Goal: Task Accomplishment & Management: Manage account settings

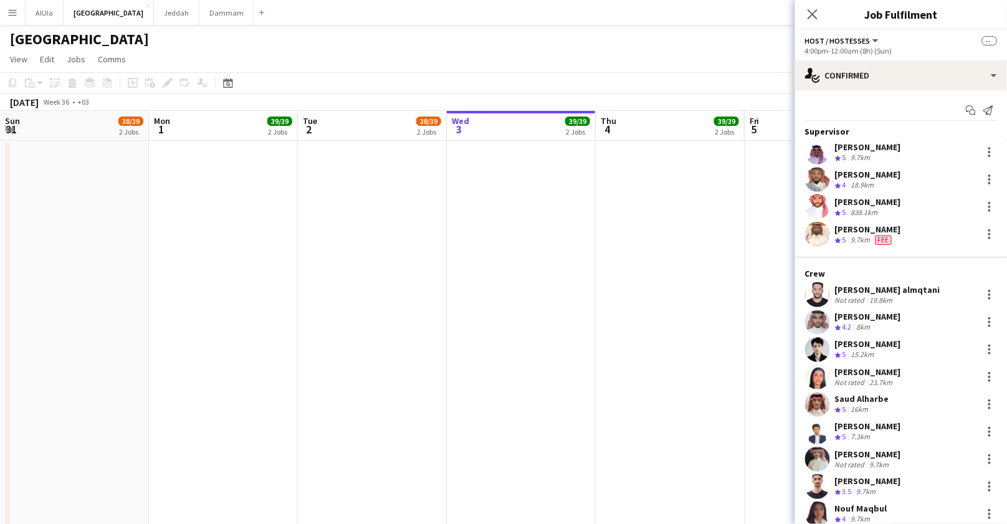
scroll to position [201, 0]
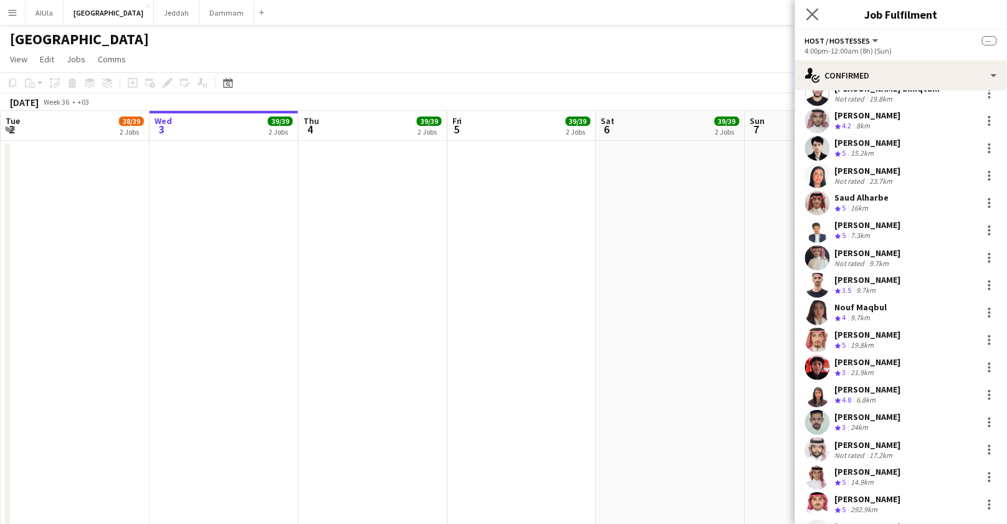
click at [811, 8] on app-icon "Close pop-in" at bounding box center [813, 15] width 18 height 18
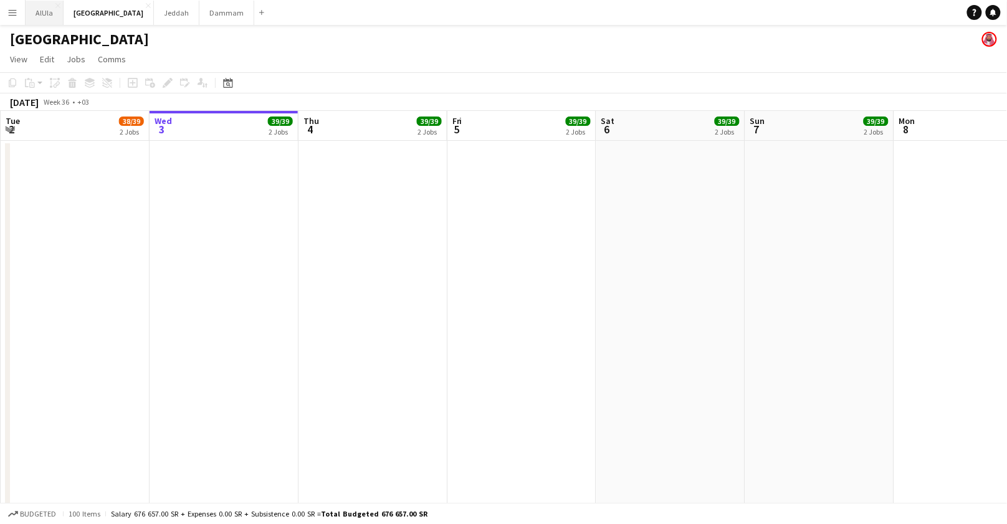
click at [39, 12] on button "AlUla Close" at bounding box center [45, 13] width 38 height 24
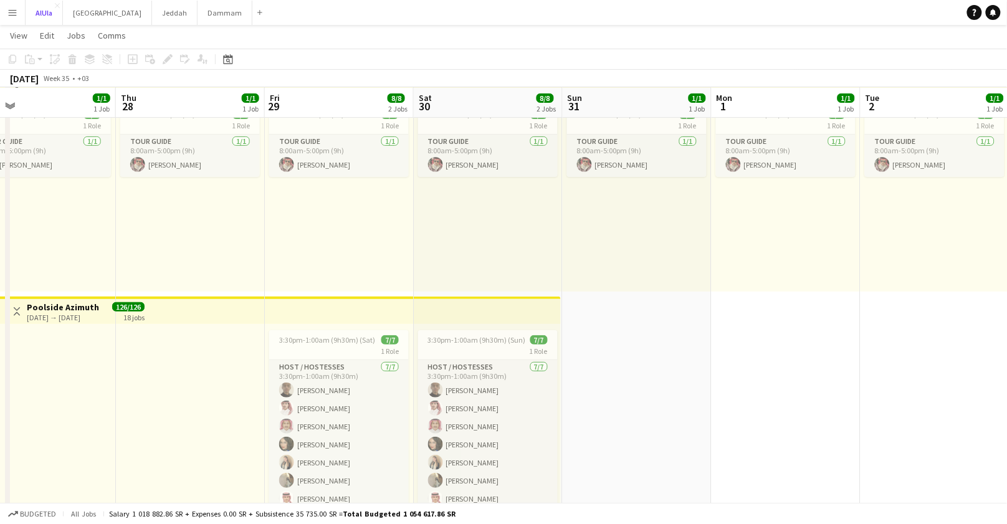
scroll to position [79, 0]
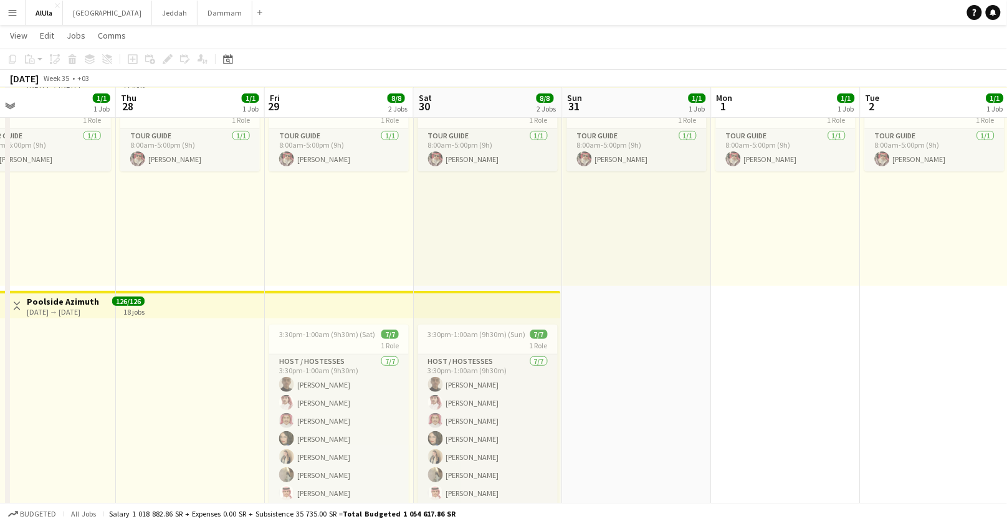
click at [235, 308] on app-top-bar at bounding box center [190, 304] width 149 height 27
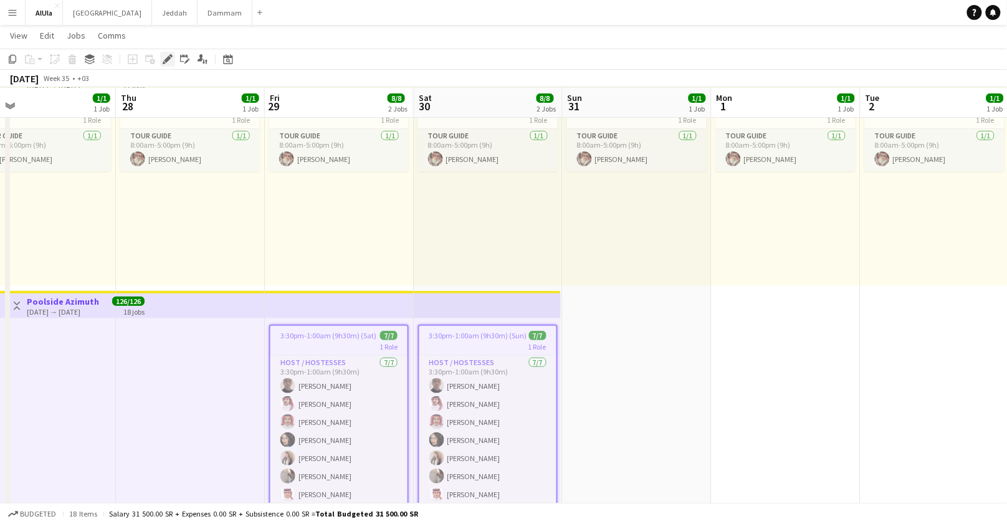
click at [171, 64] on div "Edit" at bounding box center [167, 59] width 15 height 15
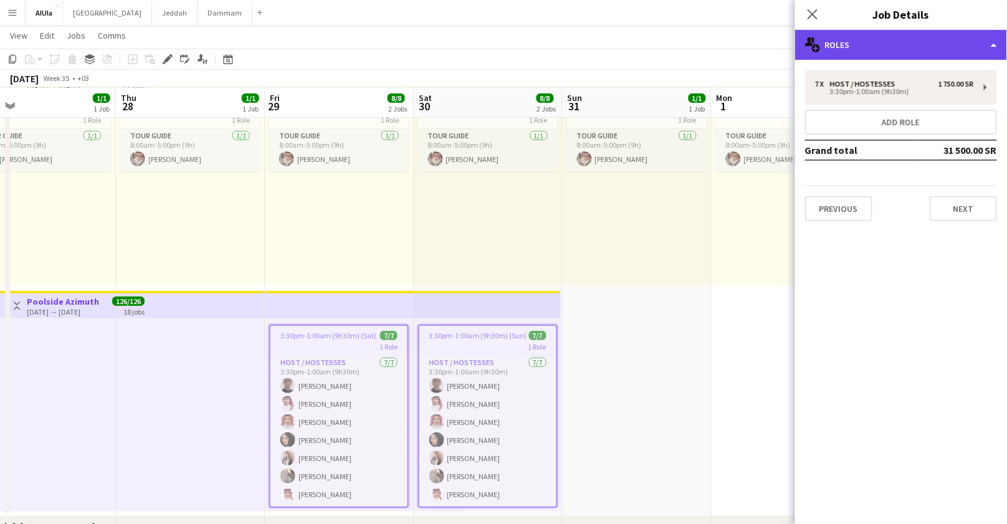
click at [871, 55] on div "multiple-users-add Roles" at bounding box center [901, 45] width 212 height 30
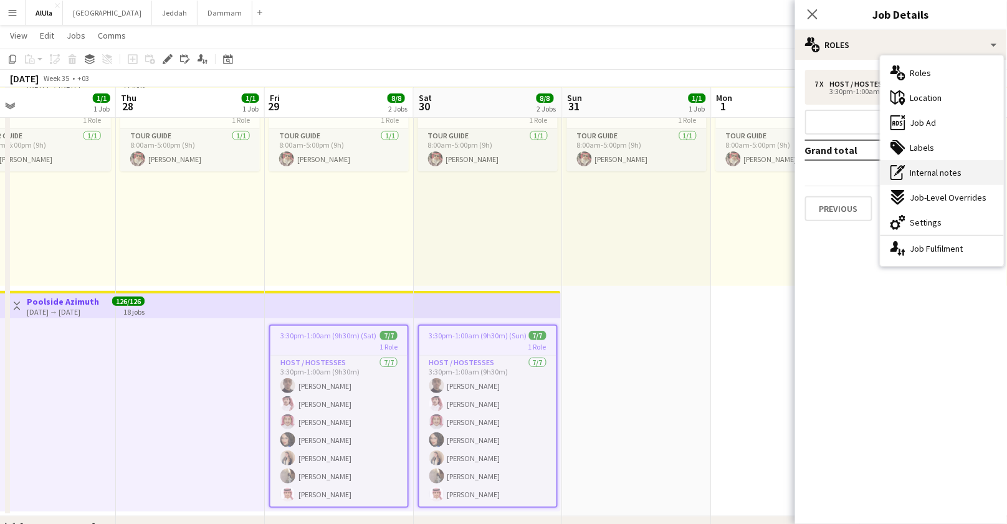
click at [952, 170] on span "Internal notes" at bounding box center [936, 172] width 52 height 11
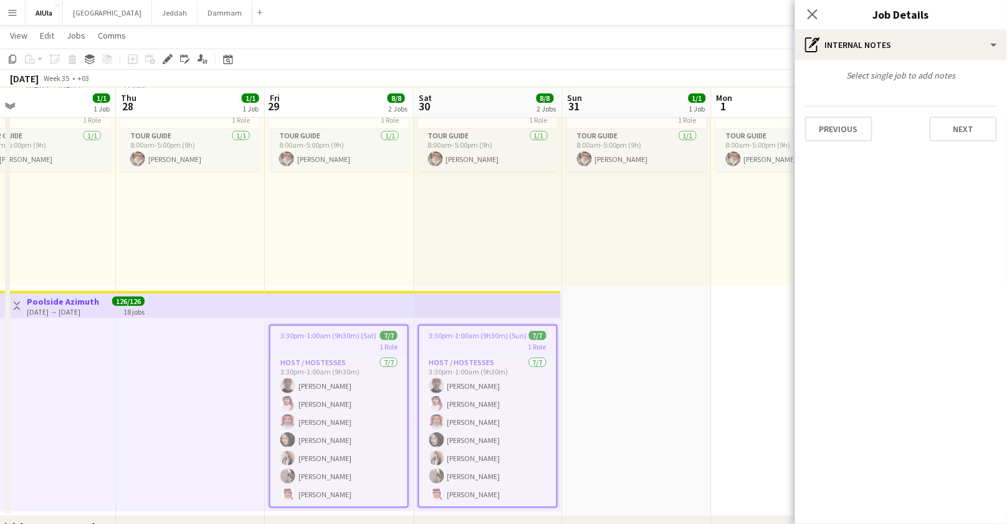
click at [458, 339] on span "3:30pm-1:00am (9h30m) (Sun)" at bounding box center [478, 335] width 98 height 9
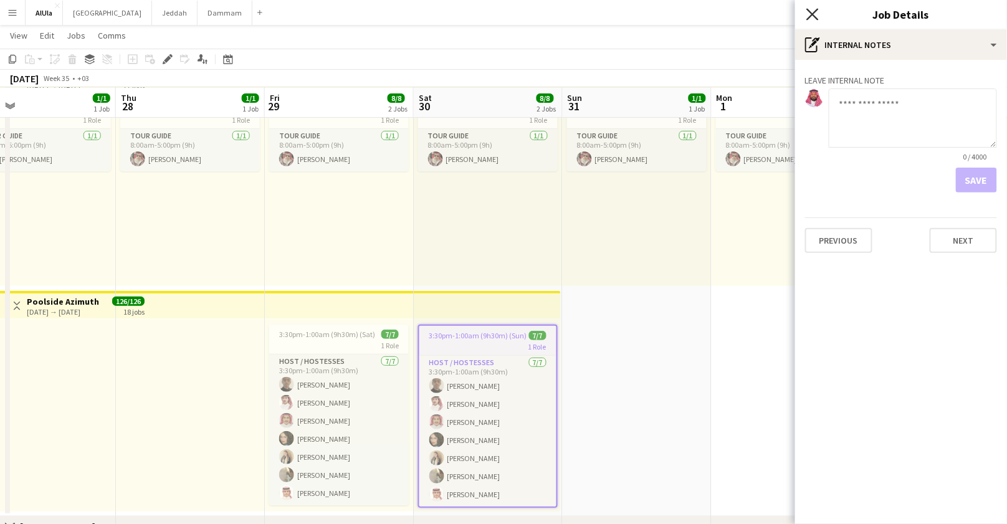
click at [811, 14] on icon "Close pop-in" at bounding box center [812, 14] width 12 height 12
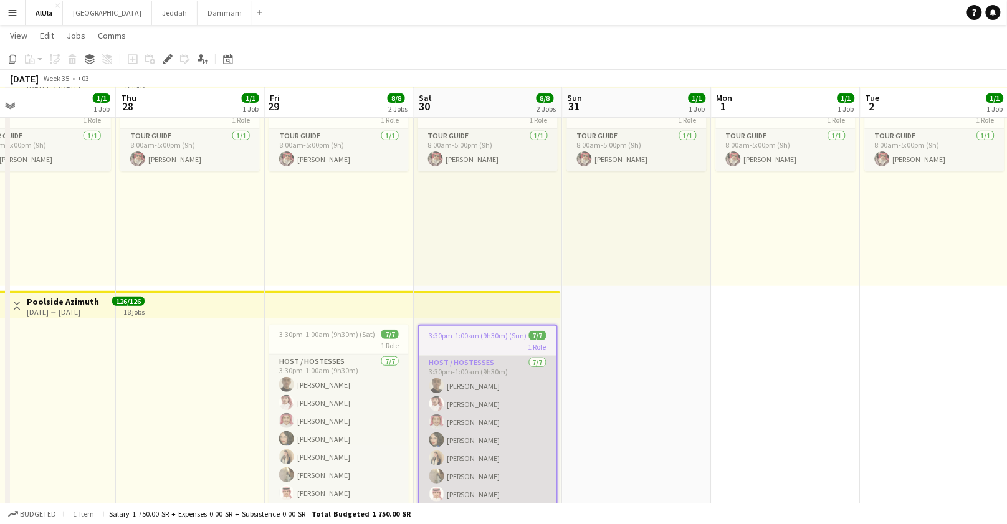
click at [503, 381] on app-card-role "Host / Hostesses [DATE] 3:30pm-1:00am (9h30m) [PERSON_NAME] [PERSON_NAME] [PERS…" at bounding box center [487, 431] width 137 height 151
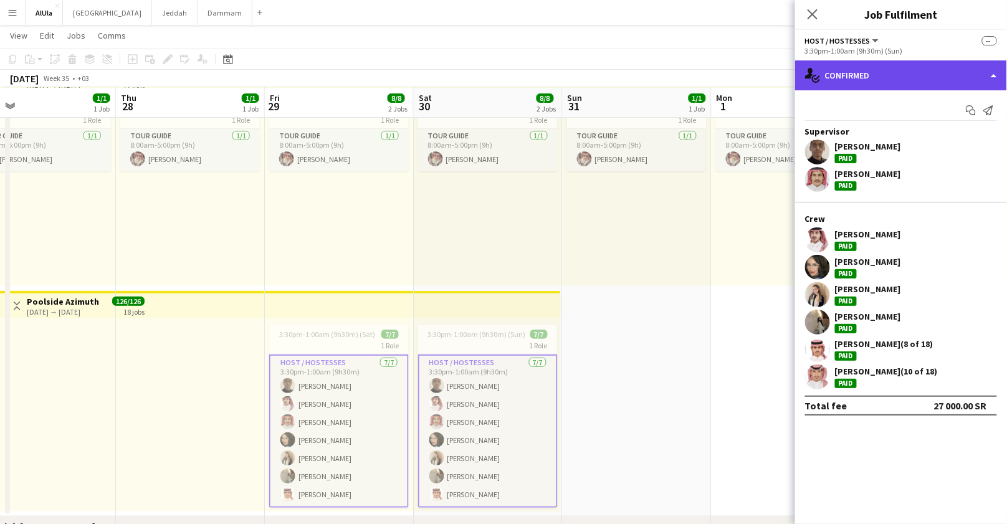
click at [862, 75] on div "single-neutral-actions-check-2 Confirmed" at bounding box center [901, 75] width 212 height 30
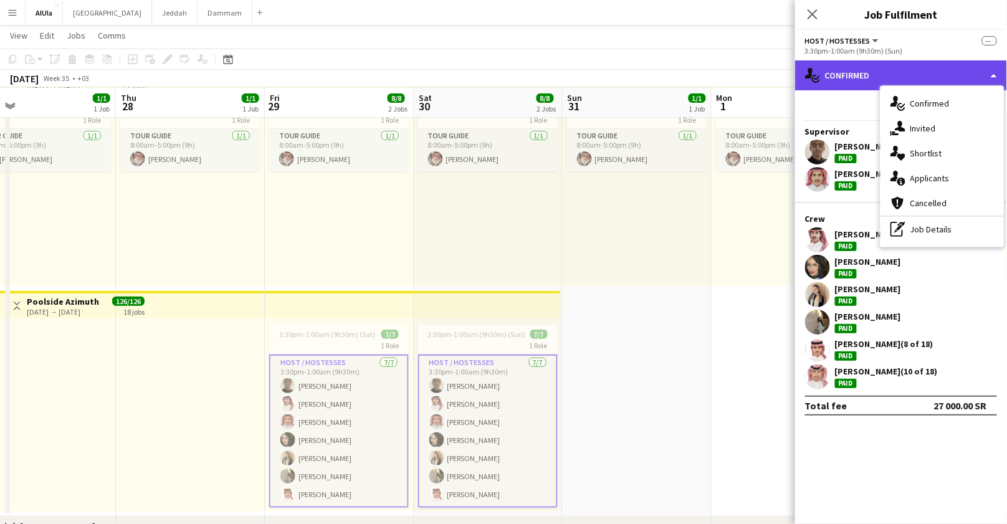
click at [857, 72] on div "single-neutral-actions-check-2 Confirmed" at bounding box center [901, 75] width 212 height 30
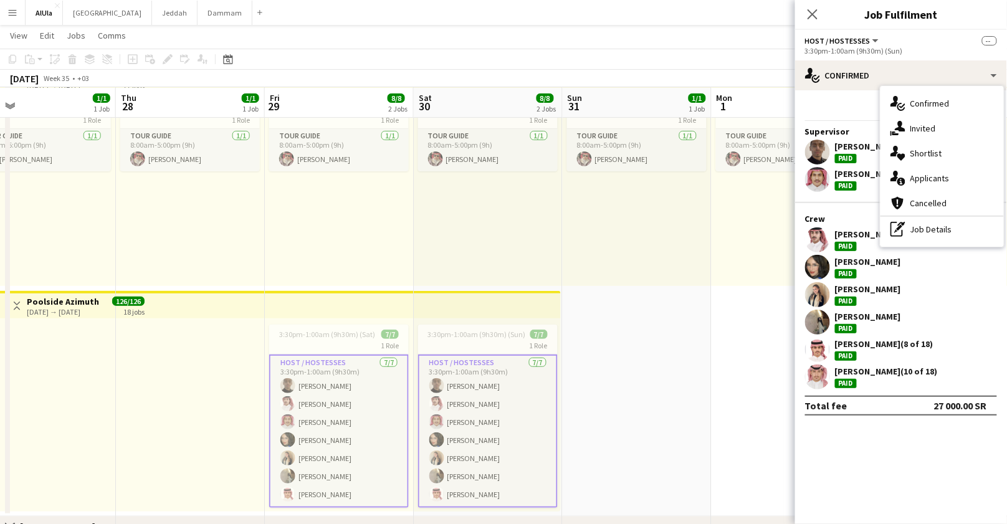
click at [504, 310] on app-top-bar at bounding box center [487, 304] width 147 height 27
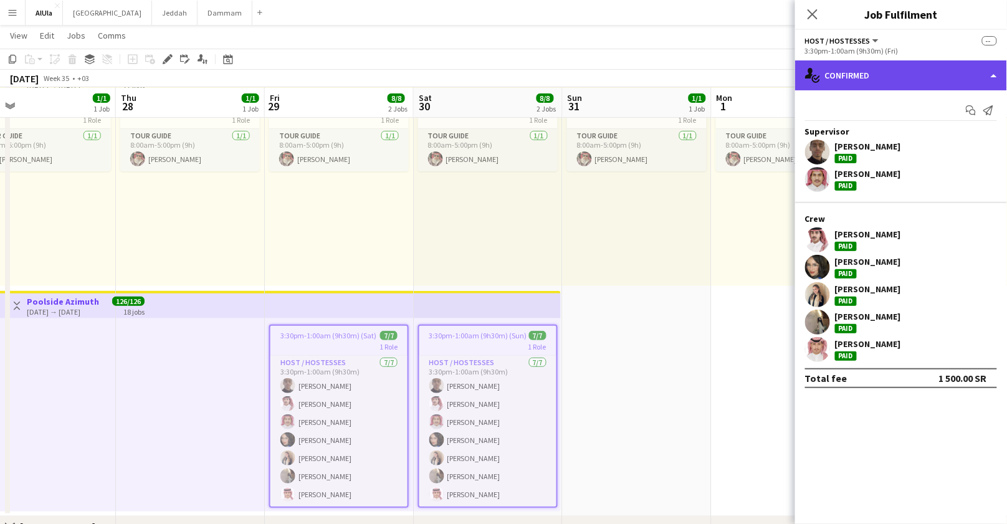
click at [858, 68] on div "single-neutral-actions-check-2 Confirmed" at bounding box center [901, 75] width 212 height 30
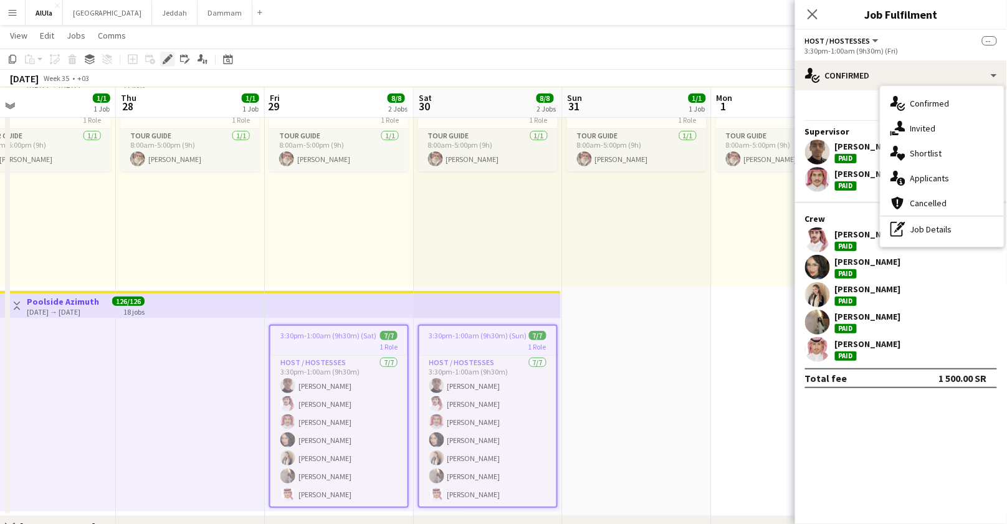
click at [171, 62] on icon "Edit" at bounding box center [168, 59] width 10 height 10
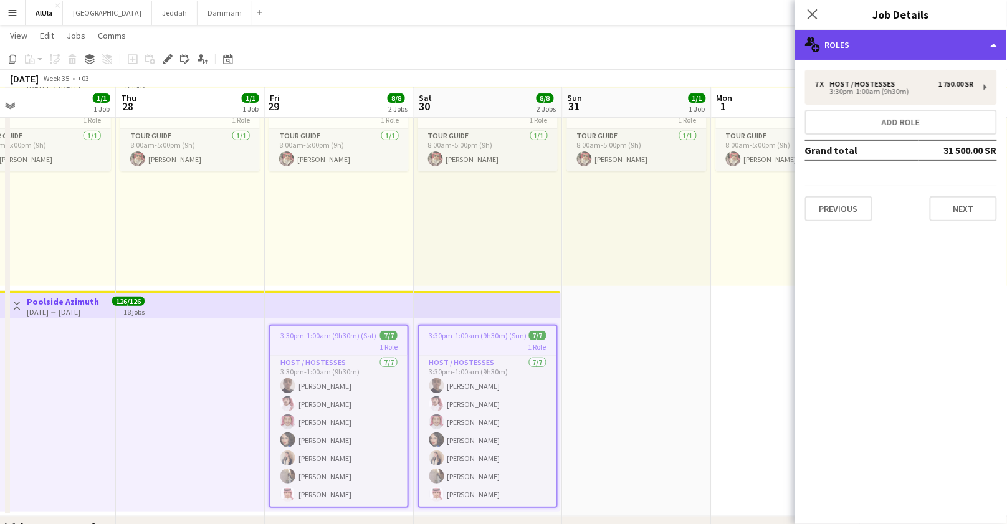
click at [906, 49] on div "multiple-users-add Roles" at bounding box center [901, 45] width 212 height 30
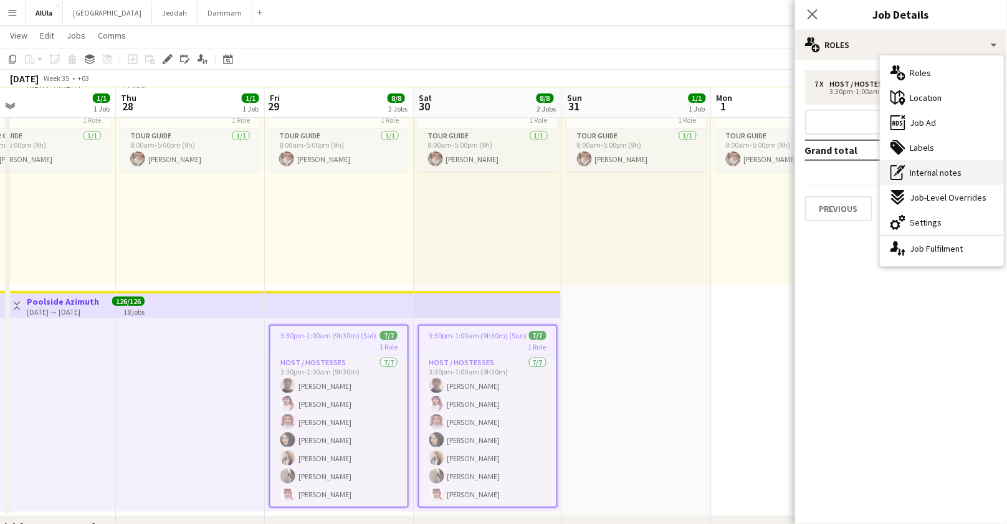
click at [945, 171] on span "Internal notes" at bounding box center [936, 172] width 52 height 11
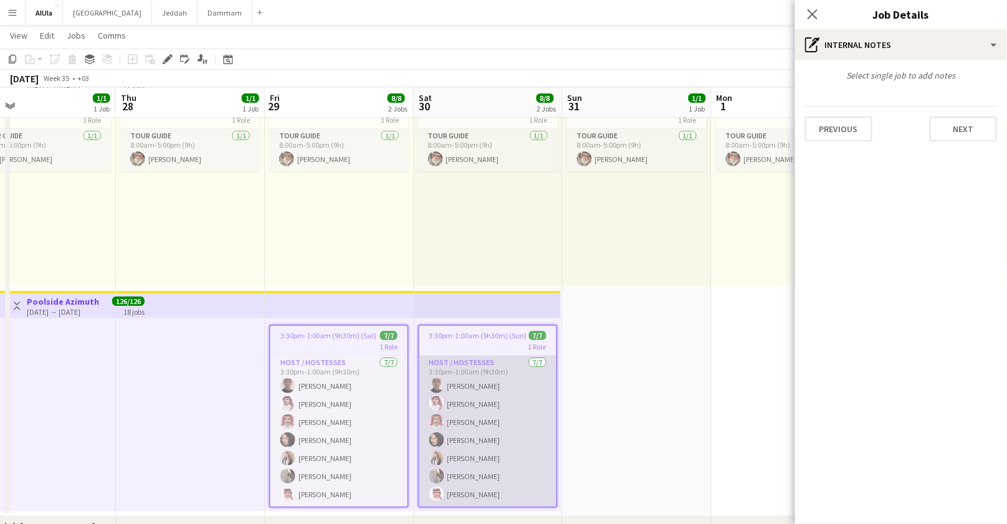
click at [505, 377] on app-card-role "Host / Hostesses [DATE] 3:30pm-1:00am (9h30m) [PERSON_NAME] [PERSON_NAME] [PERS…" at bounding box center [487, 431] width 137 height 151
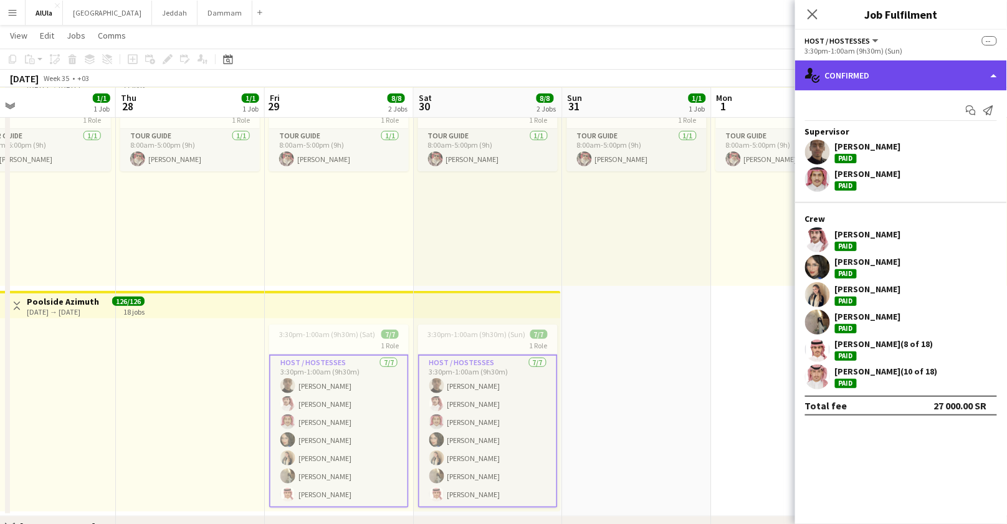
click at [875, 77] on div "single-neutral-actions-check-2 Confirmed" at bounding box center [901, 75] width 212 height 30
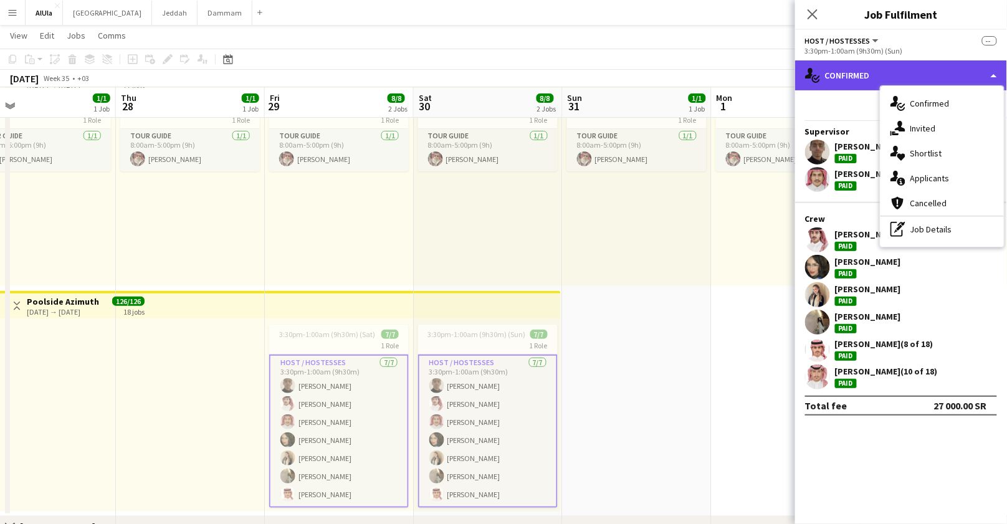
click at [932, 70] on div "single-neutral-actions-check-2 Confirmed" at bounding box center [901, 75] width 212 height 30
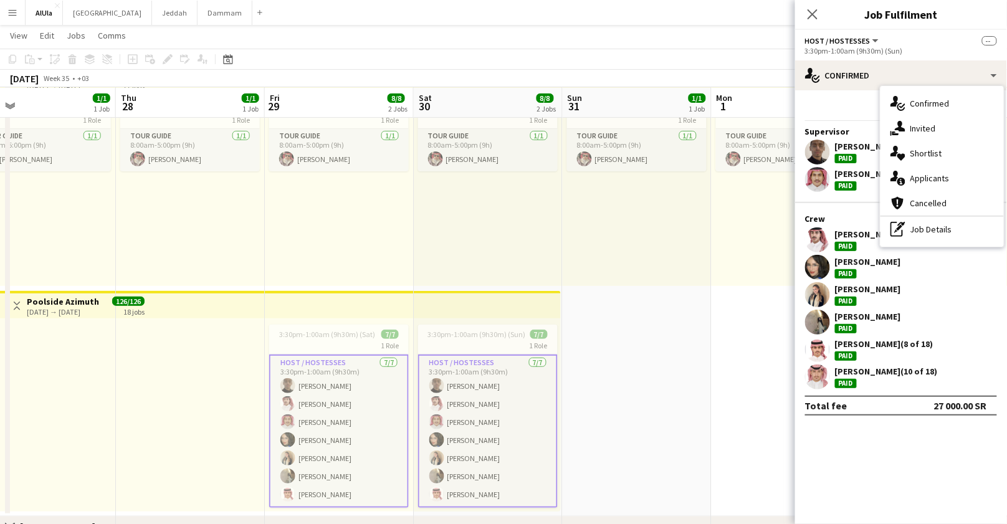
click at [459, 467] on app-card-role "Host / Hostesses [DATE] 3:30pm-1:00am (9h30m) [PERSON_NAME] [PERSON_NAME] [PERS…" at bounding box center [488, 431] width 140 height 153
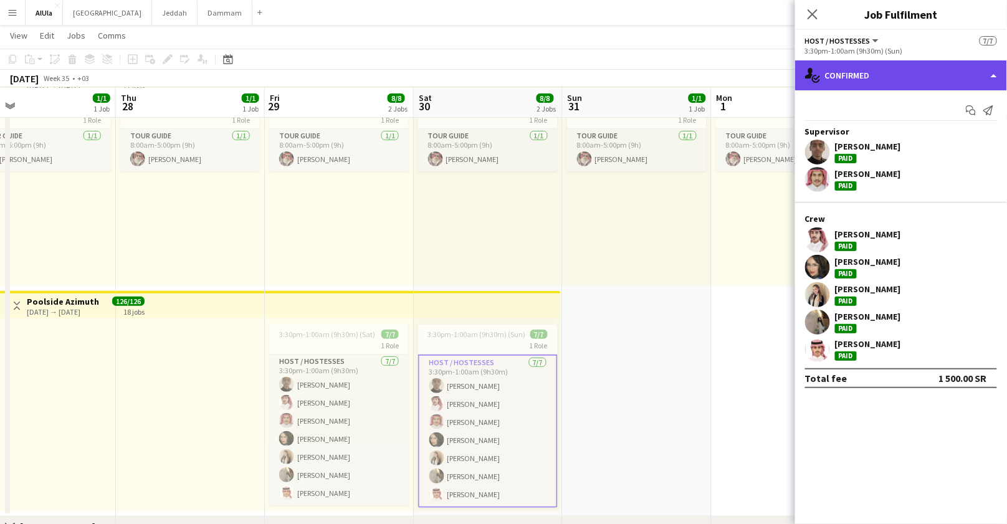
click at [854, 74] on div "single-neutral-actions-check-2 Confirmed" at bounding box center [901, 75] width 212 height 30
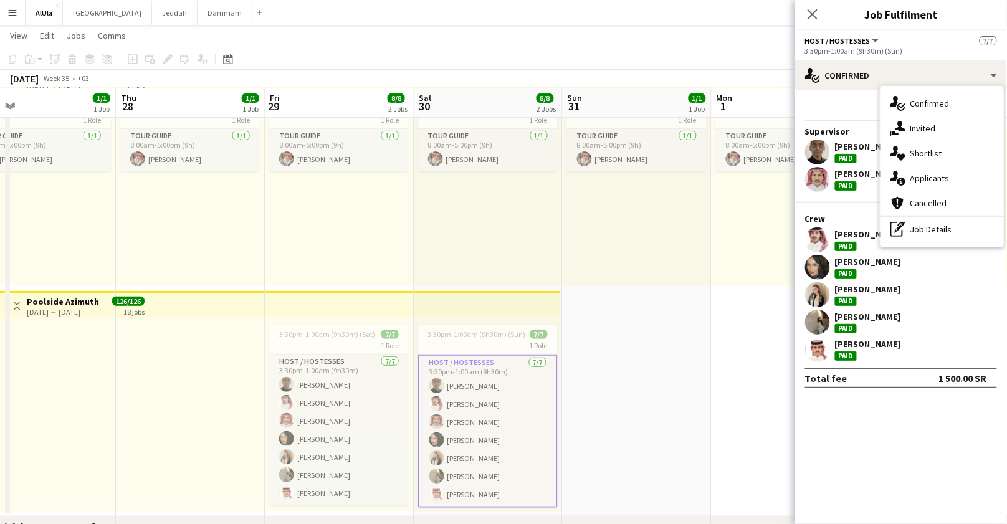
click at [471, 381] on app-card-role "Host / Hostesses [DATE] 3:30pm-1:00am (9h30m) [PERSON_NAME] [PERSON_NAME] [PERS…" at bounding box center [488, 431] width 140 height 153
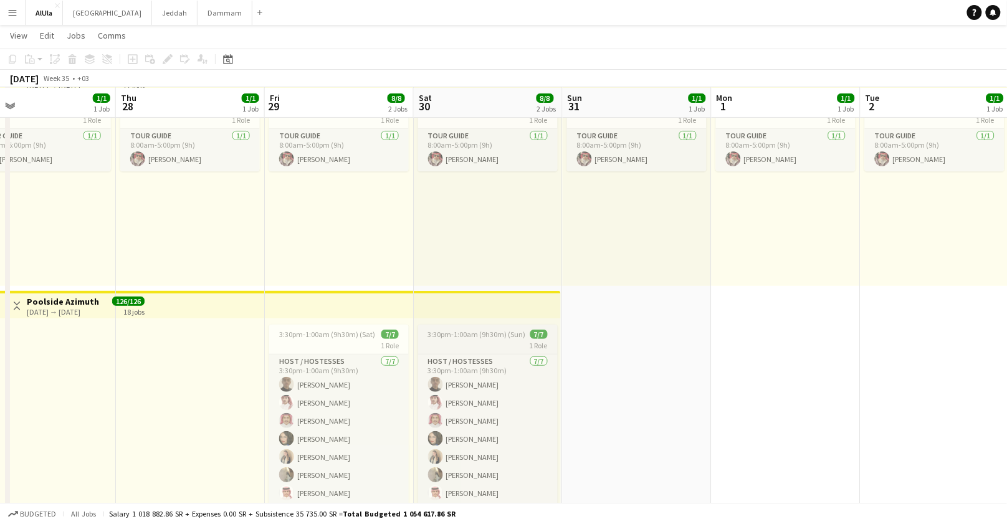
click at [459, 342] on div "1 Role" at bounding box center [488, 345] width 140 height 10
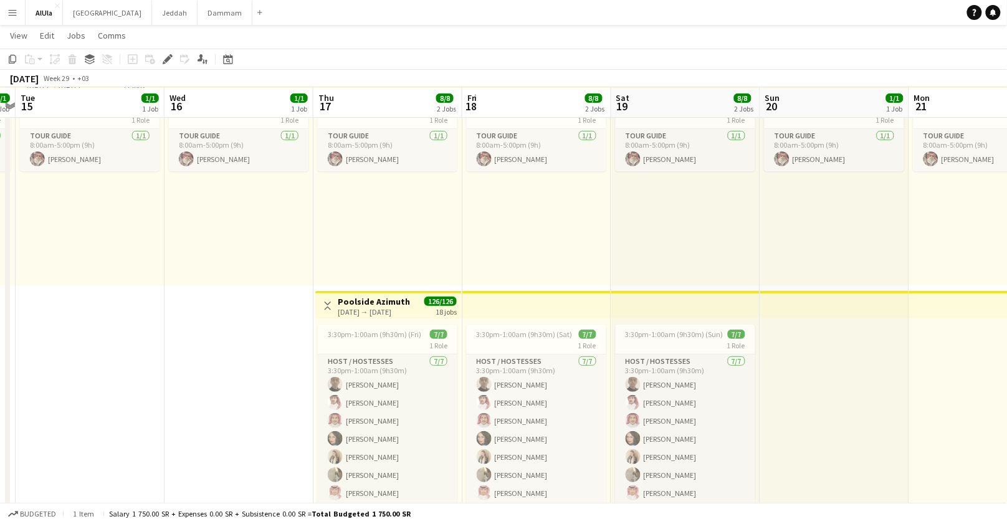
scroll to position [0, 272]
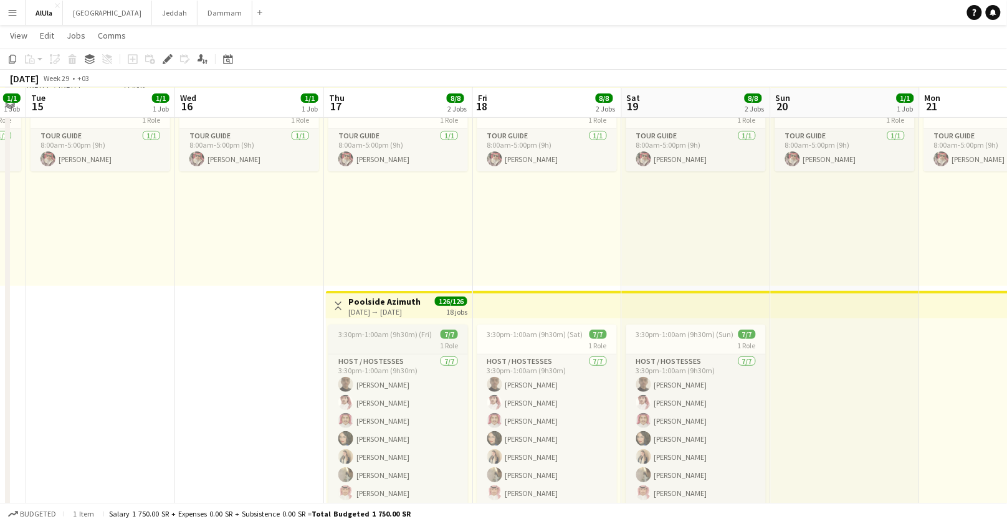
click at [386, 345] on div "1 Role" at bounding box center [398, 345] width 140 height 10
click at [168, 63] on icon "Edit" at bounding box center [168, 59] width 10 height 10
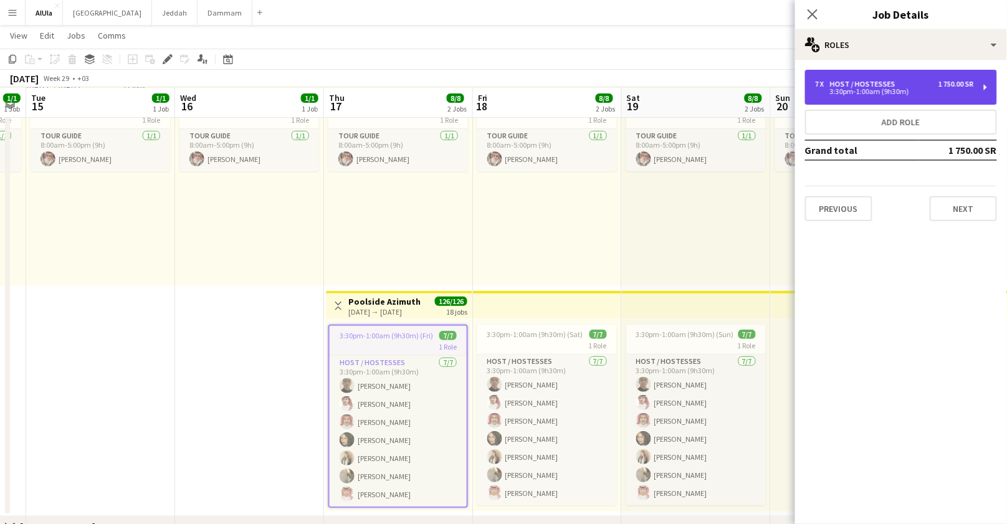
click at [916, 93] on div "3:30pm-1:00am (9h30m)" at bounding box center [894, 91] width 159 height 6
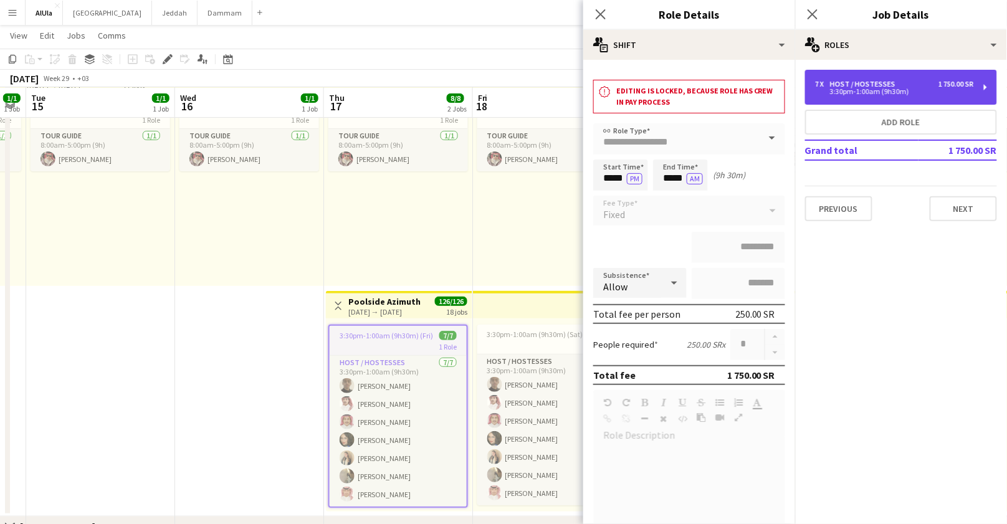
click at [916, 93] on div "3:30pm-1:00am (9h30m)" at bounding box center [894, 91] width 159 height 6
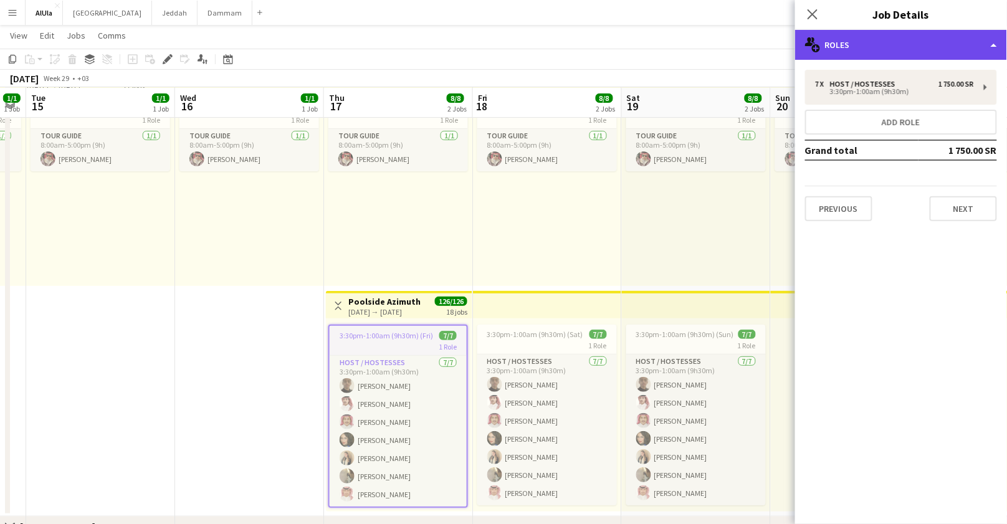
click at [907, 46] on div "multiple-users-add Roles" at bounding box center [901, 45] width 212 height 30
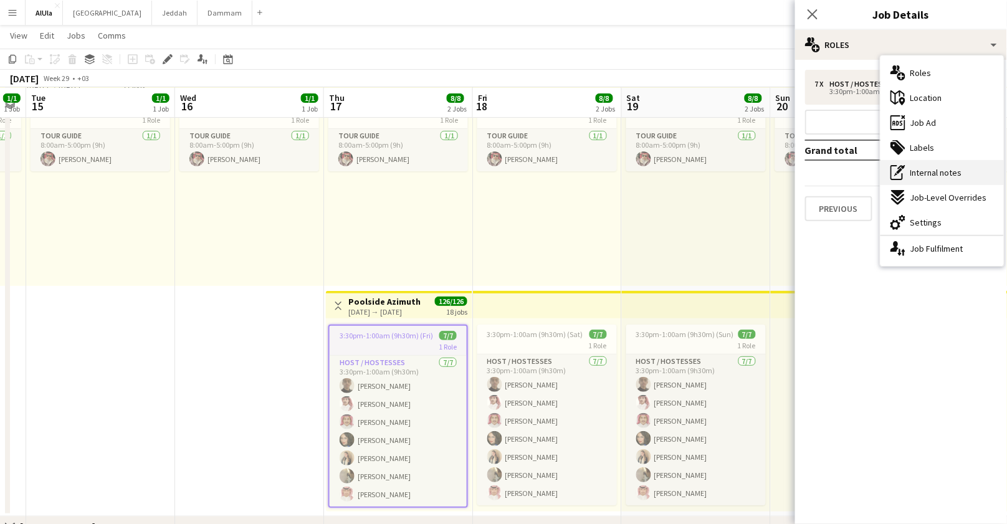
click at [923, 175] on span "Internal notes" at bounding box center [936, 172] width 52 height 11
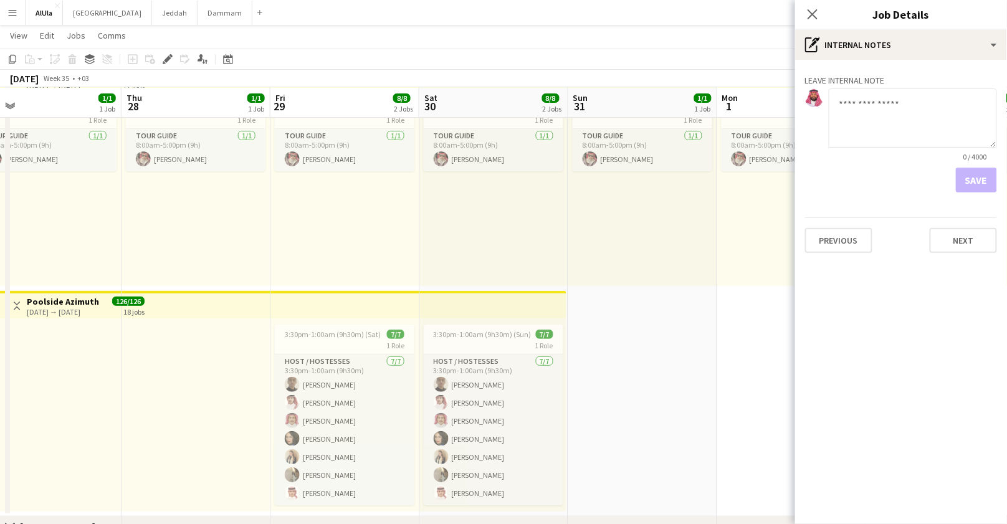
scroll to position [0, 307]
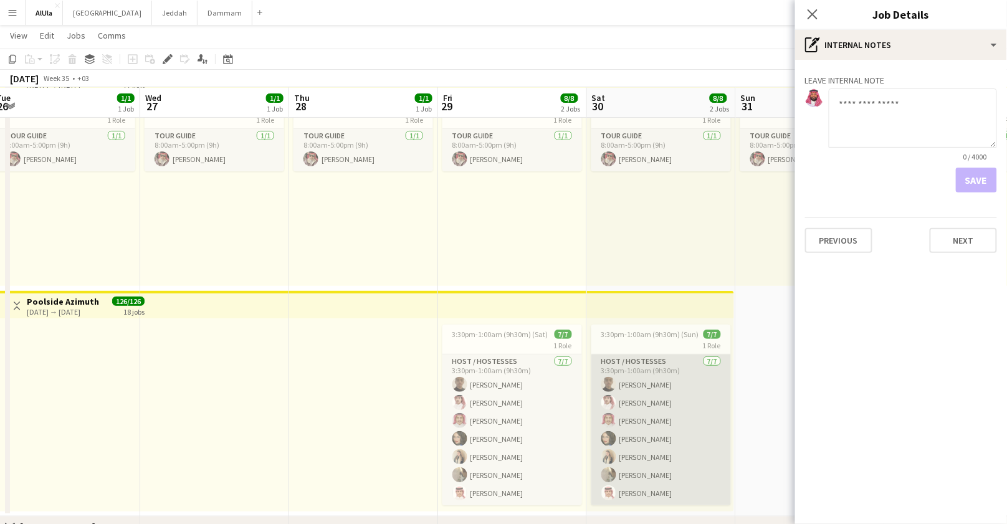
click at [639, 384] on app-card-role "Host / Hostesses [DATE] 3:30pm-1:00am (9h30m) [PERSON_NAME] [PERSON_NAME] [PERS…" at bounding box center [661, 430] width 140 height 151
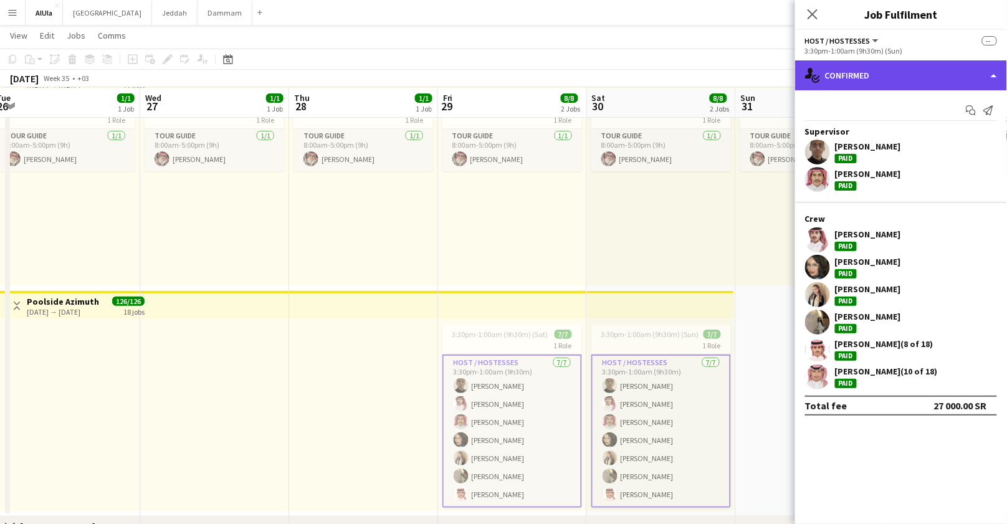
click at [862, 82] on div "single-neutral-actions-check-2 Confirmed" at bounding box center [901, 75] width 212 height 30
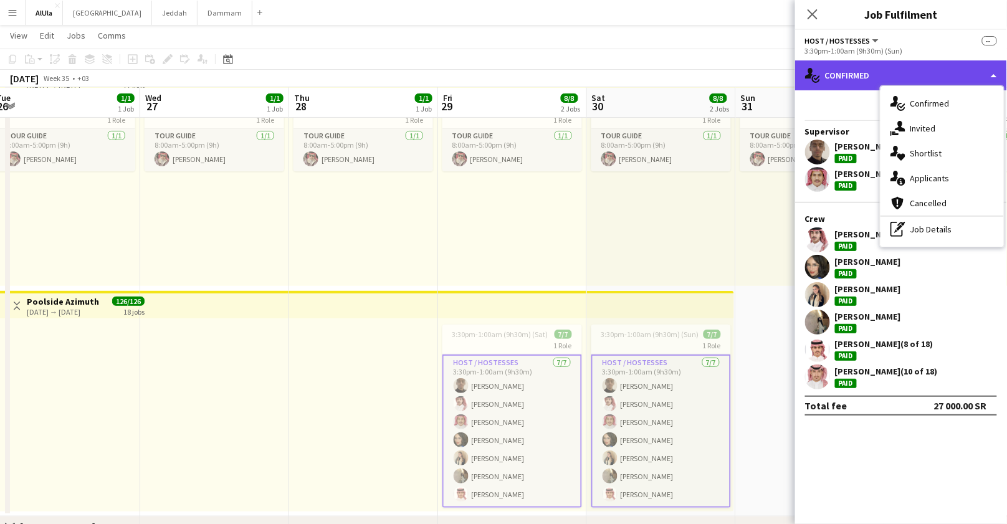
click at [862, 78] on div "single-neutral-actions-check-2 Confirmed" at bounding box center [901, 75] width 212 height 30
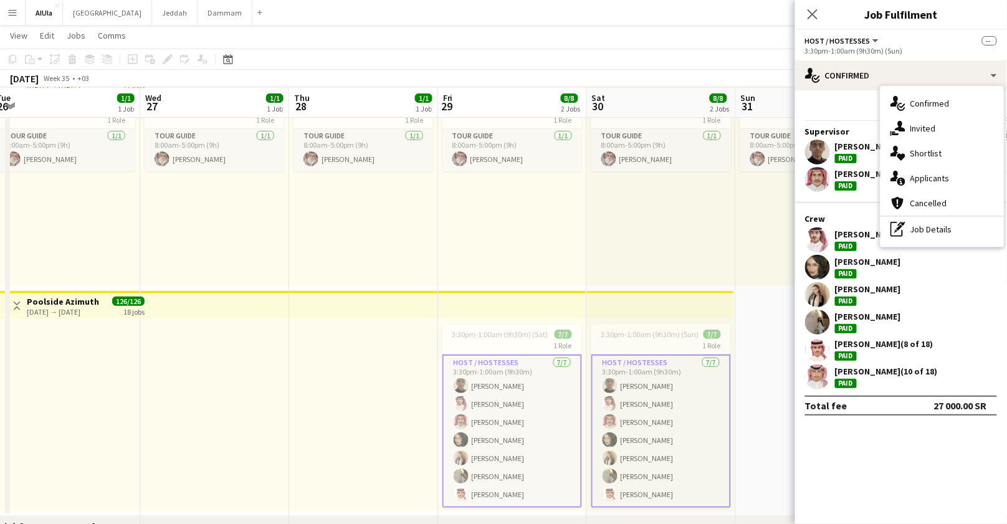
click at [666, 416] on app-card-role "Host / Hostesses [DATE] 3:30pm-1:00am (9h30m) [PERSON_NAME] [PERSON_NAME] [PERS…" at bounding box center [661, 431] width 140 height 153
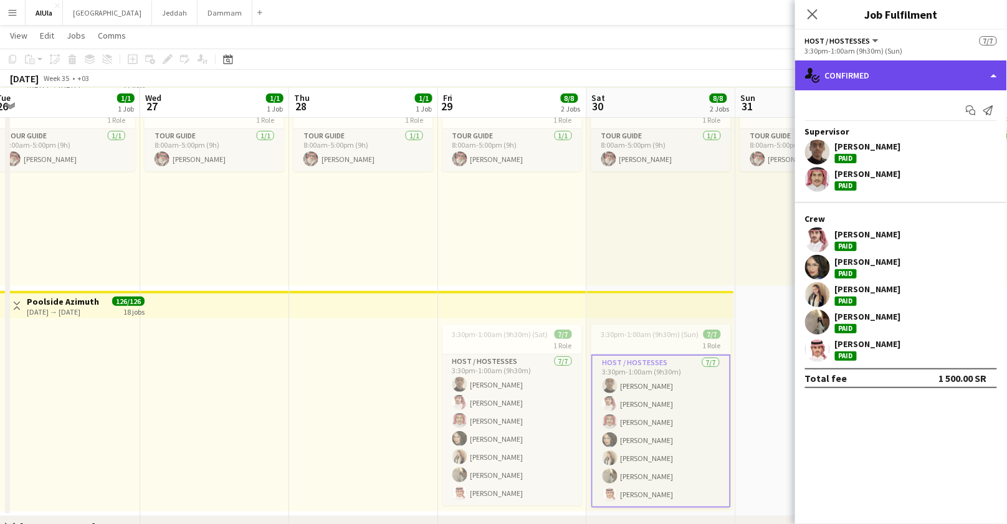
click at [889, 82] on div "single-neutral-actions-check-2 Confirmed" at bounding box center [901, 75] width 212 height 30
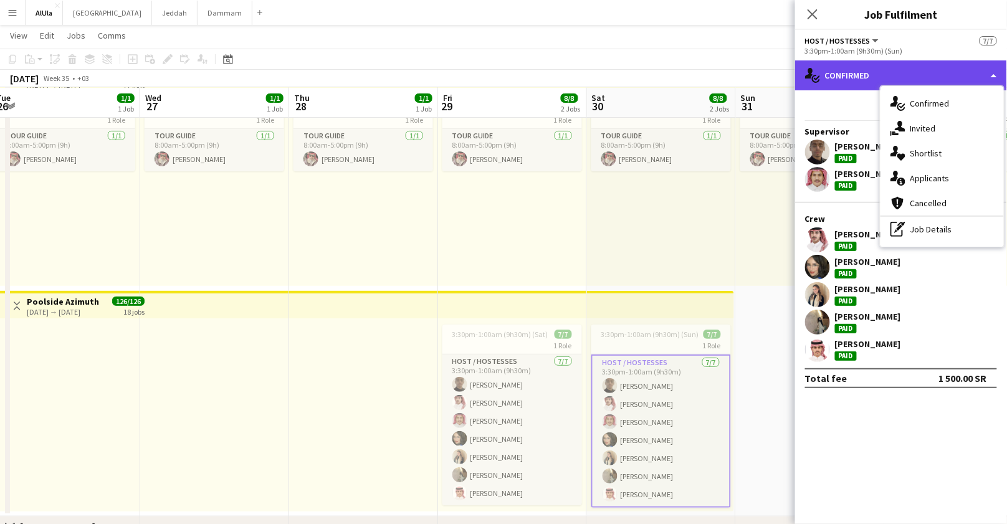
click at [883, 79] on div "single-neutral-actions-check-2 Confirmed" at bounding box center [901, 75] width 212 height 30
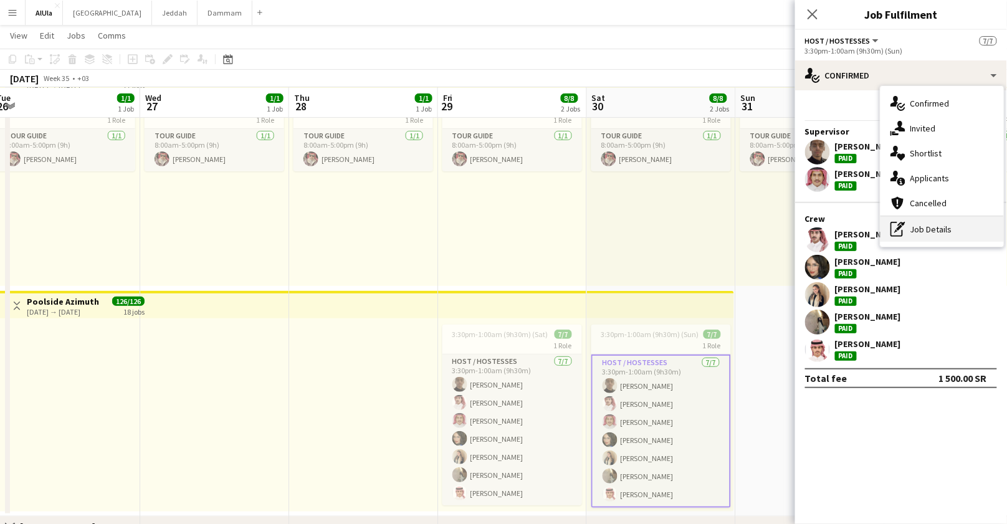
click at [927, 226] on div "pen-write Job Details" at bounding box center [942, 229] width 123 height 25
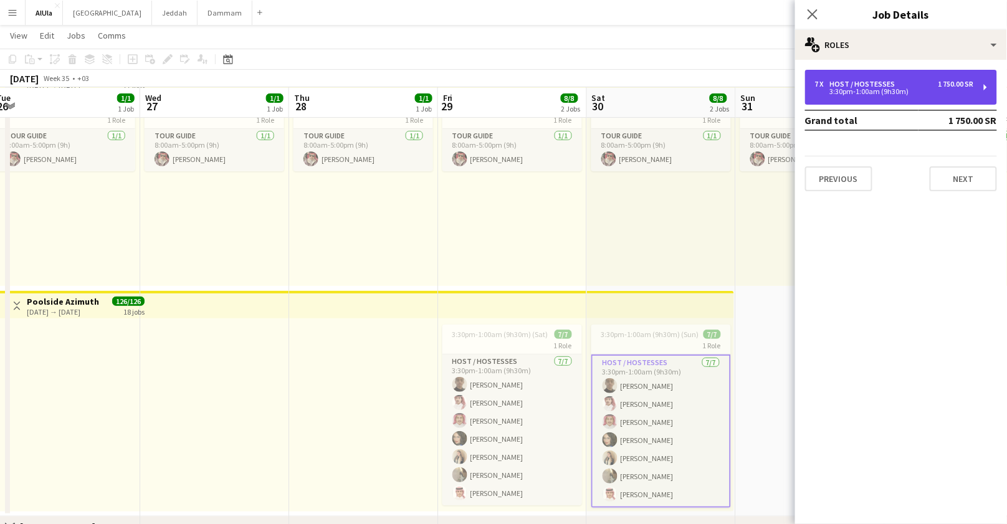
click at [906, 81] on div "7 x Host / Hostesses 1 750.00 SR" at bounding box center [894, 84] width 159 height 9
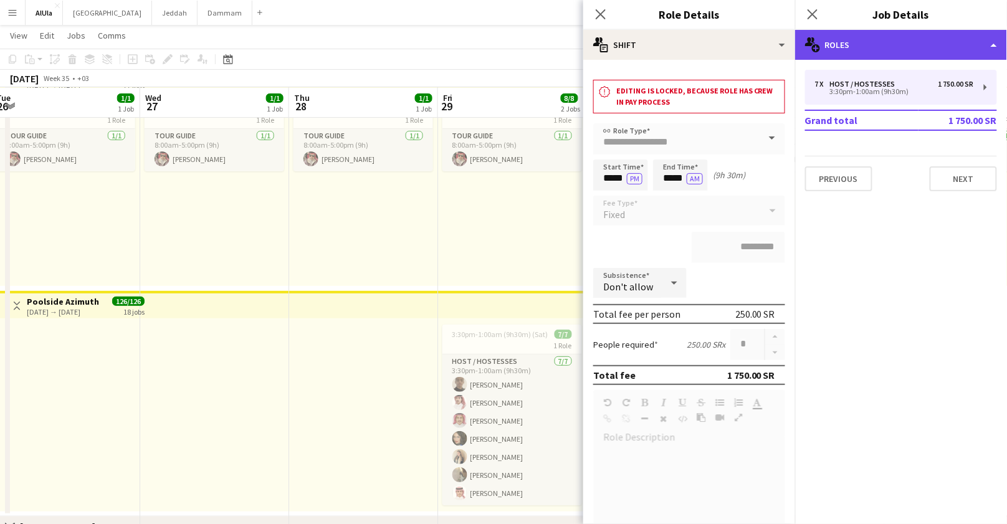
click at [886, 36] on div "multiple-users-add Roles" at bounding box center [901, 45] width 212 height 30
click at [852, 44] on div "multiple-users-add Roles" at bounding box center [901, 45] width 212 height 30
click at [891, 41] on div "multiple-users-add Roles" at bounding box center [901, 45] width 212 height 30
click at [892, 41] on div "multiple-users-add Roles" at bounding box center [901, 45] width 212 height 30
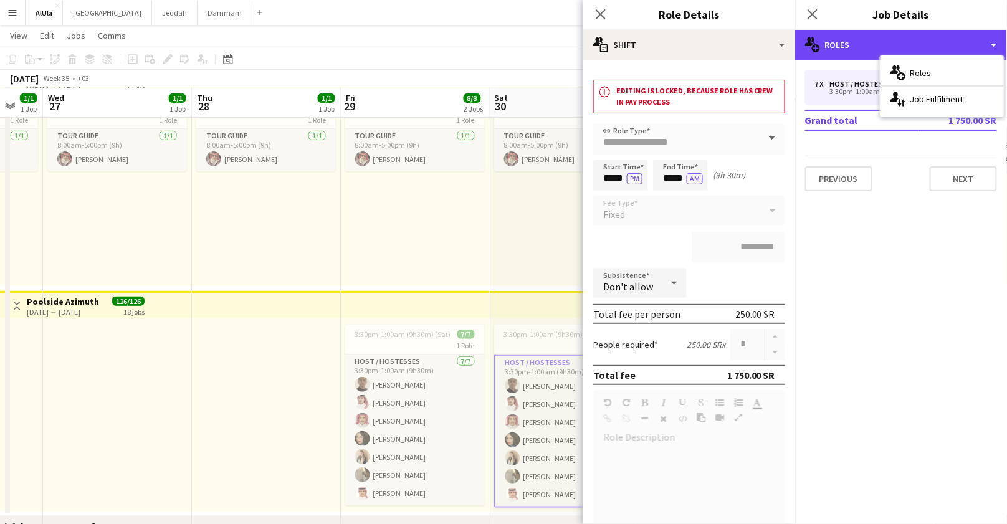
scroll to position [0, 492]
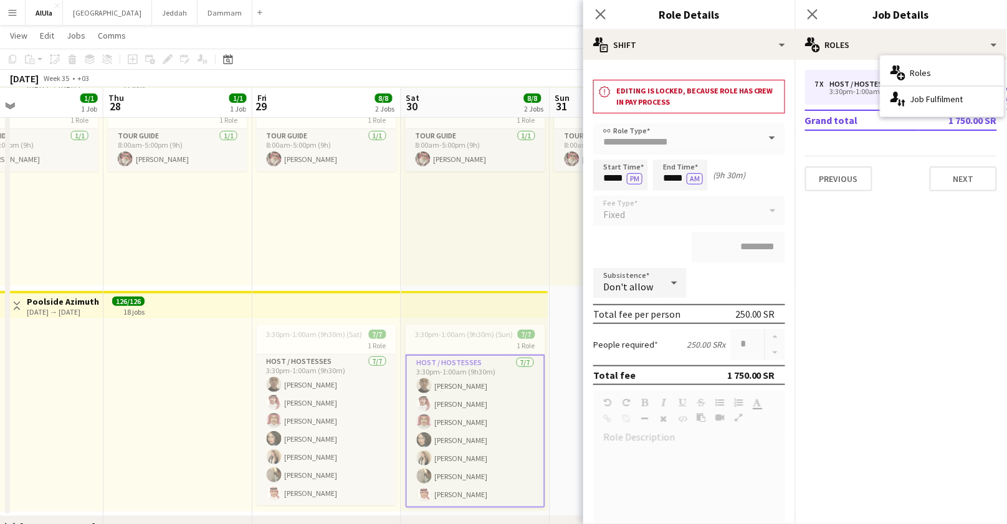
click at [470, 311] on app-top-bar at bounding box center [474, 304] width 147 height 27
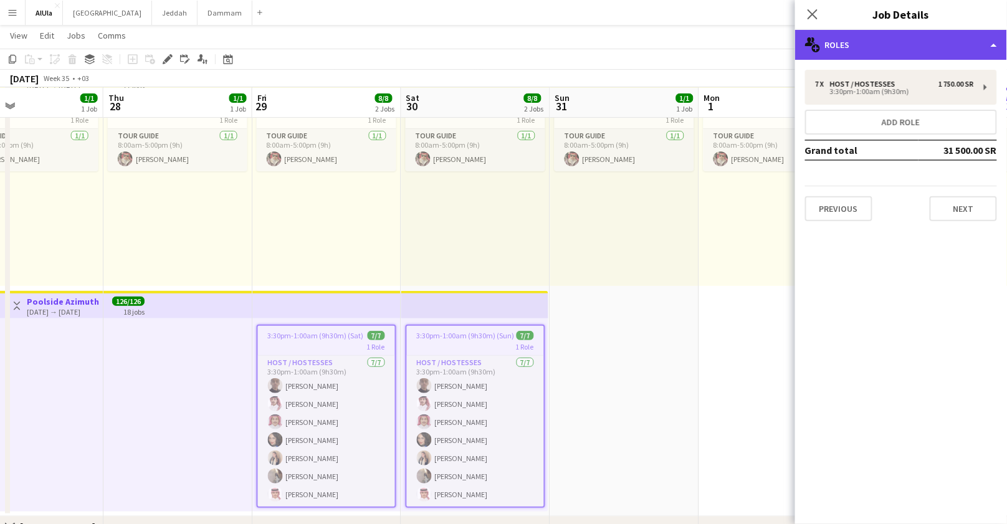
click at [886, 47] on div "multiple-users-add Roles" at bounding box center [901, 45] width 212 height 30
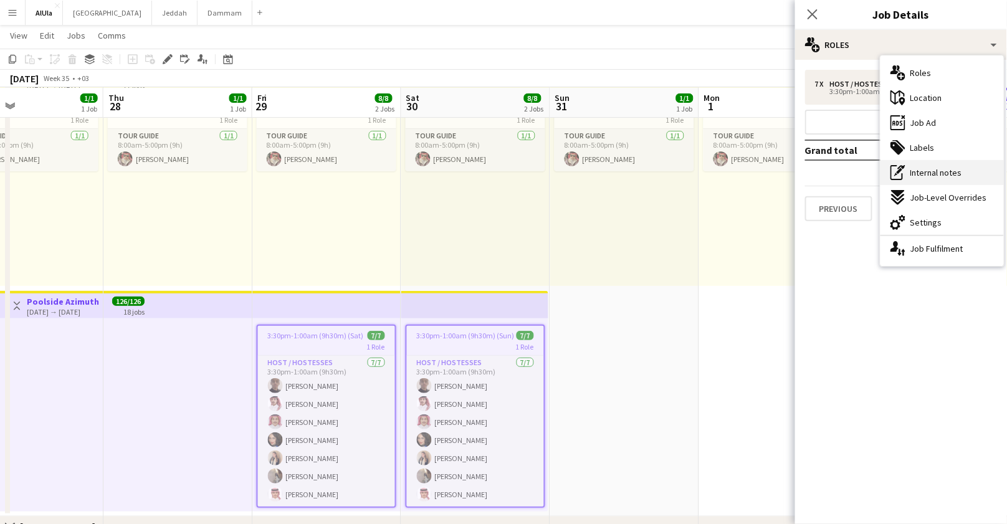
click at [922, 171] on span "Internal notes" at bounding box center [936, 172] width 52 height 11
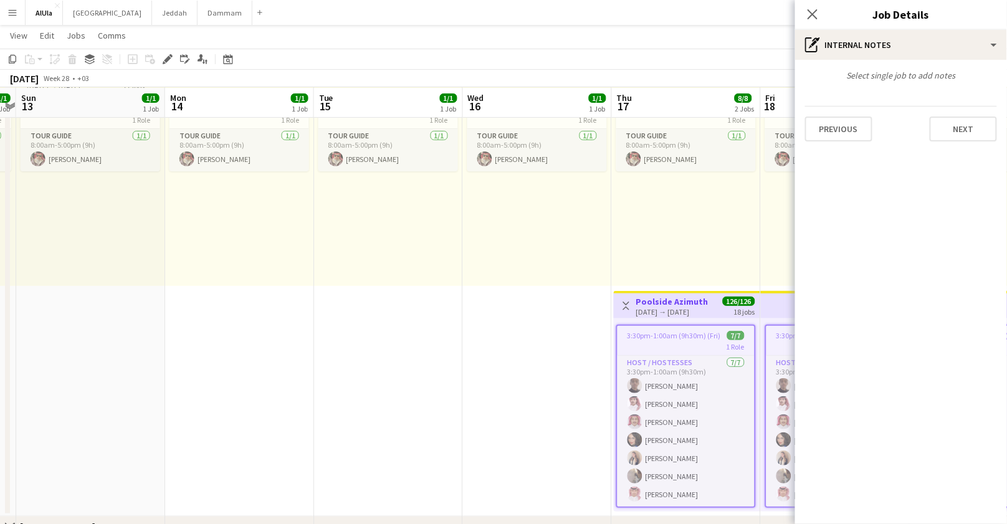
scroll to position [0, 437]
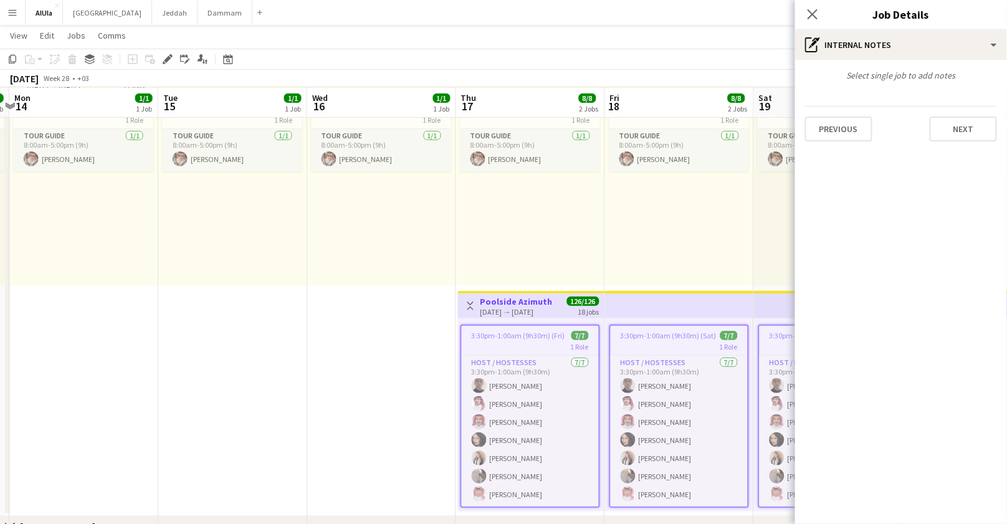
click at [490, 349] on div "1 Role" at bounding box center [530, 347] width 137 height 10
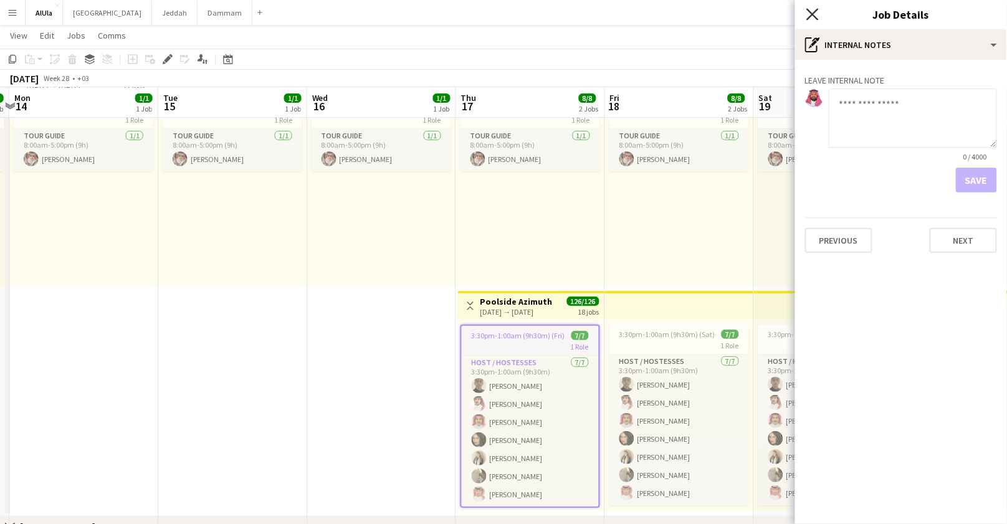
click at [813, 8] on icon "Close pop-in" at bounding box center [812, 14] width 12 height 12
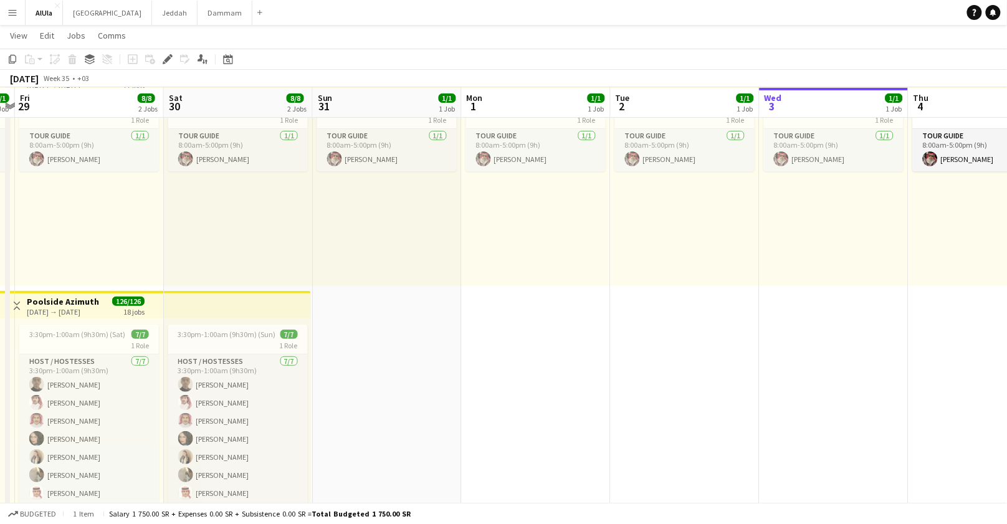
scroll to position [0, 463]
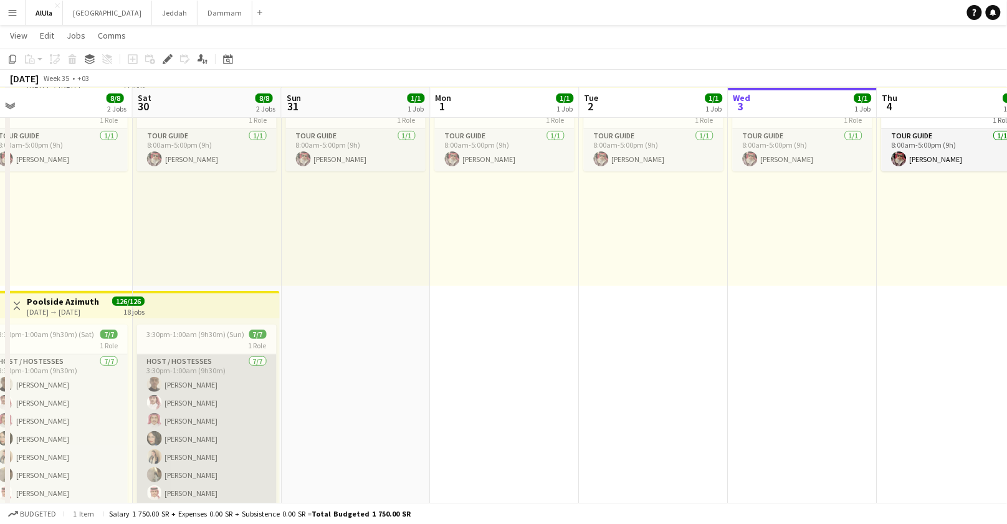
click at [240, 426] on app-card-role "Host / Hostesses [DATE] 3:30pm-1:00am (9h30m) [PERSON_NAME] [PERSON_NAME] [PERS…" at bounding box center [207, 430] width 140 height 151
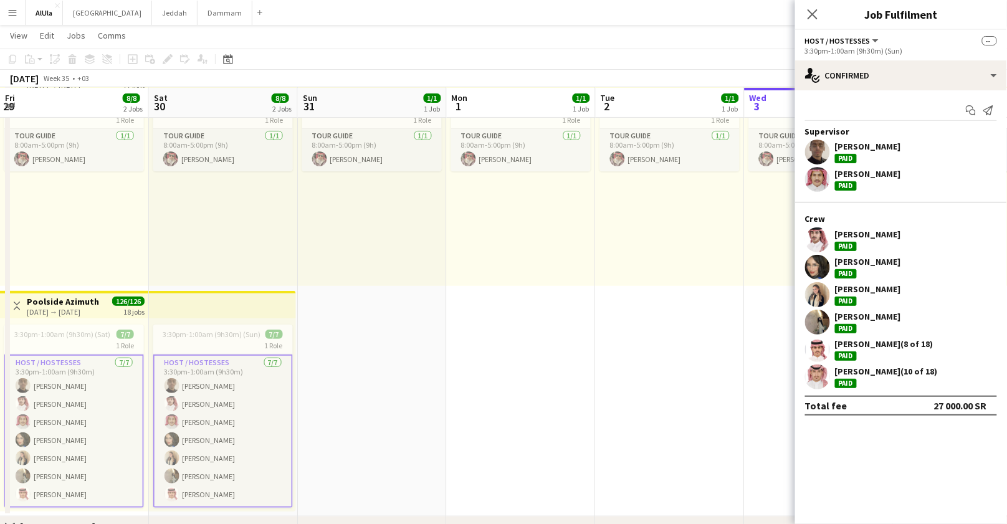
scroll to position [0, 388]
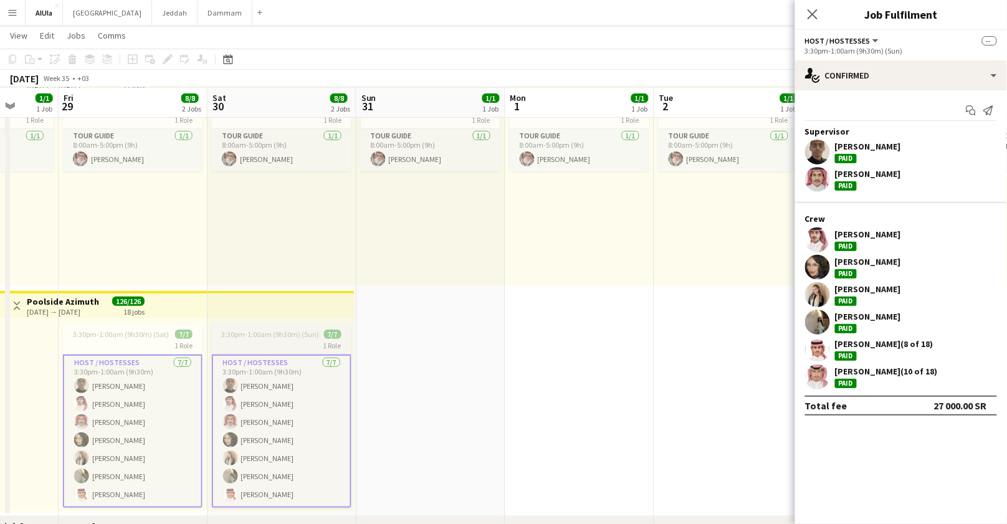
click at [297, 337] on span "3:30pm-1:00am (9h30m) (Sun)" at bounding box center [271, 334] width 98 height 9
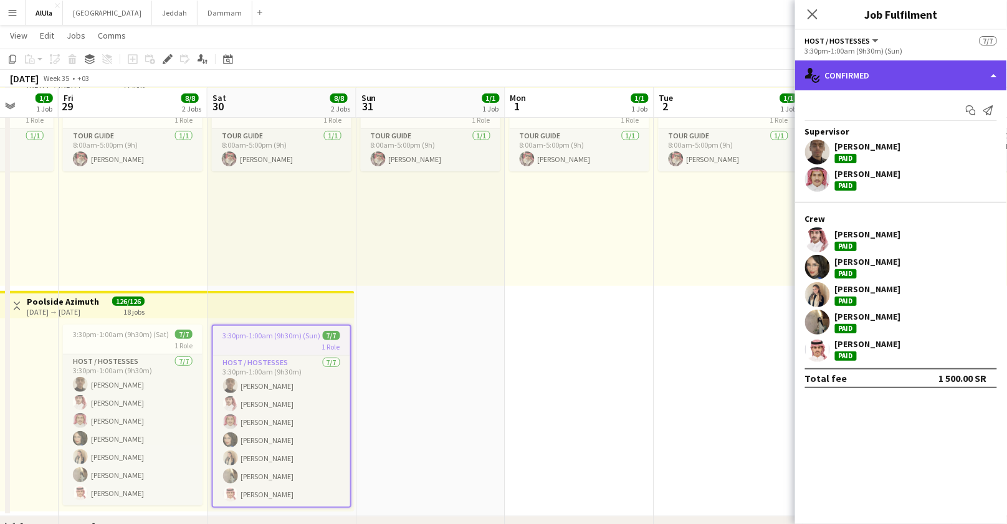
click at [896, 77] on div "single-neutral-actions-check-2 Confirmed" at bounding box center [901, 75] width 212 height 30
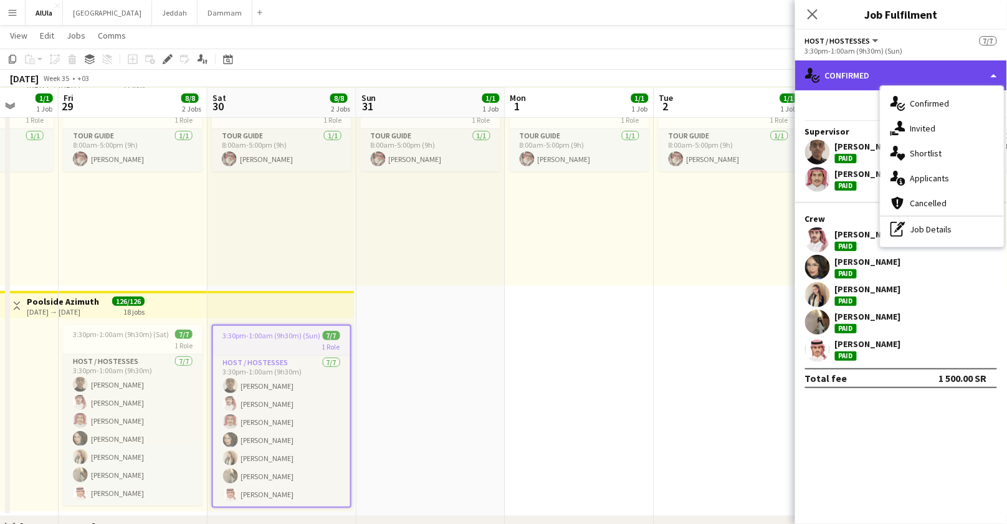
click at [912, 80] on div "single-neutral-actions-check-2 Confirmed" at bounding box center [901, 75] width 212 height 30
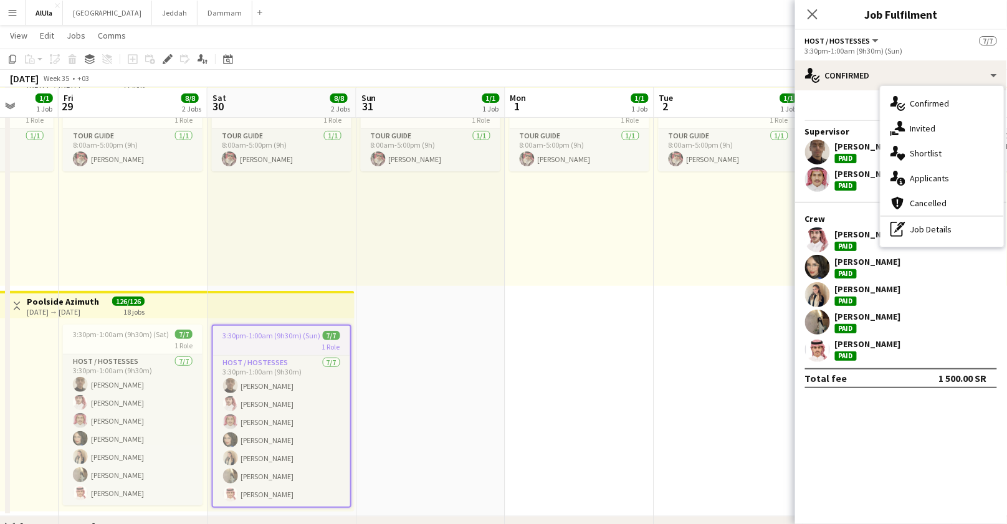
click at [869, 48] on div "3:30pm-1:00am (9h30m) (Sun)" at bounding box center [901, 50] width 192 height 9
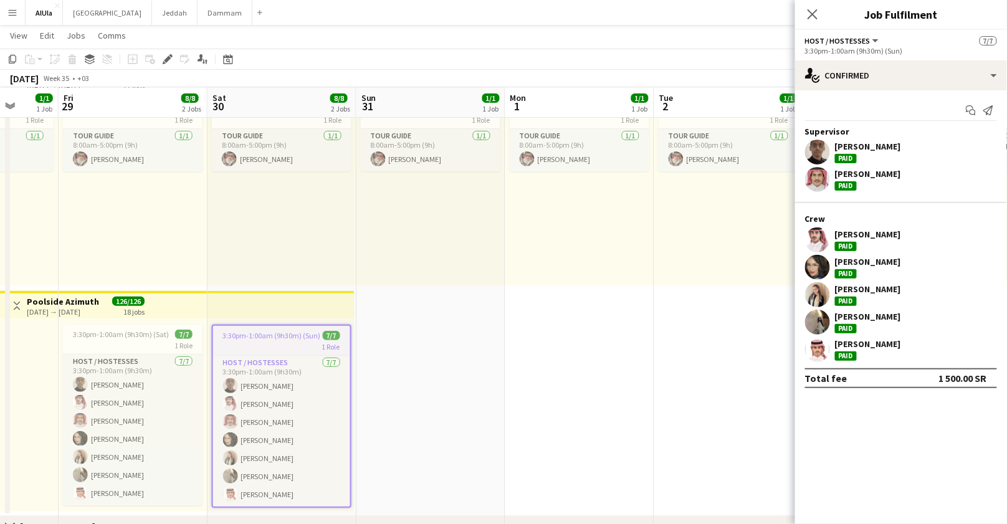
click at [868, 35] on div "Host / Hostesses All roles Host / Hostesses" at bounding box center [842, 40] width 75 height 11
click at [871, 39] on button "Host / Hostesses" at bounding box center [842, 40] width 75 height 9
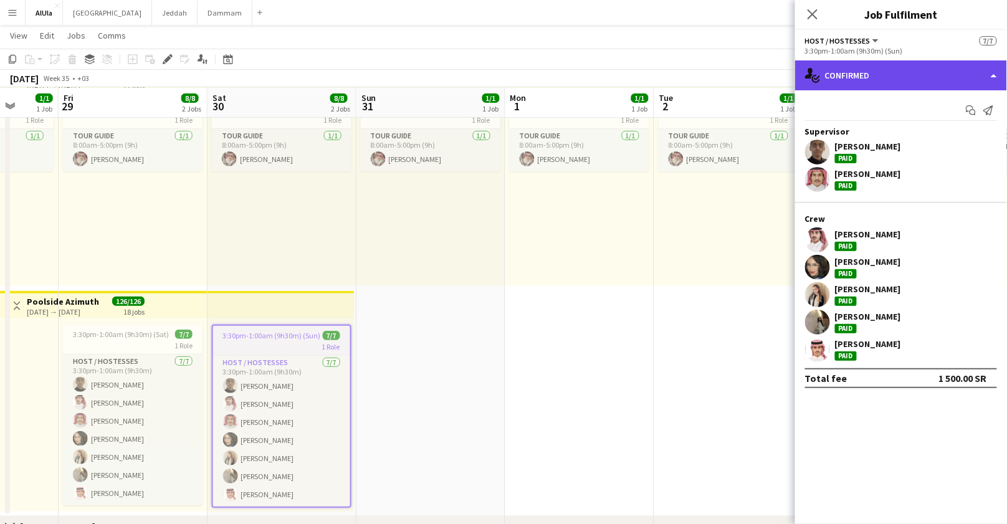
click at [915, 65] on div "single-neutral-actions-check-2 Confirmed" at bounding box center [901, 75] width 212 height 30
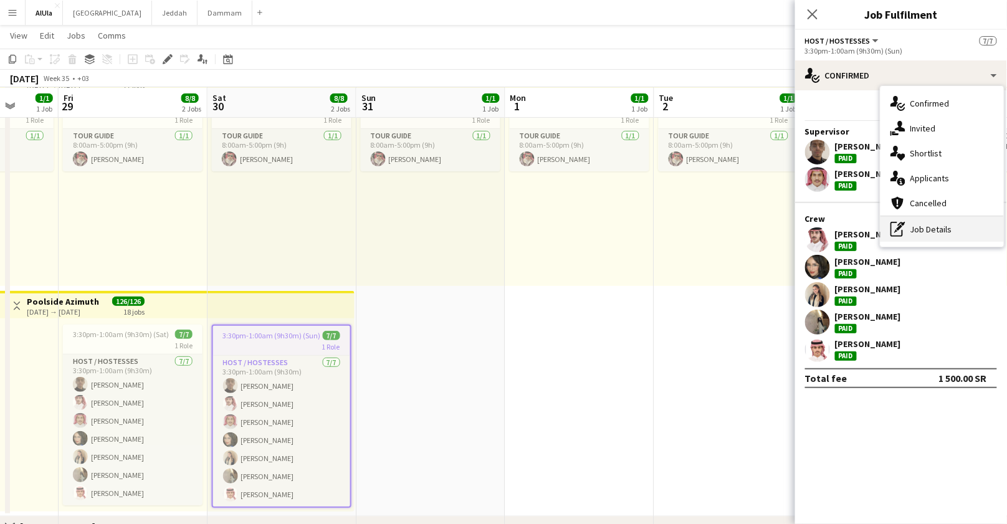
click at [930, 220] on div "pen-write Job Details" at bounding box center [942, 229] width 123 height 25
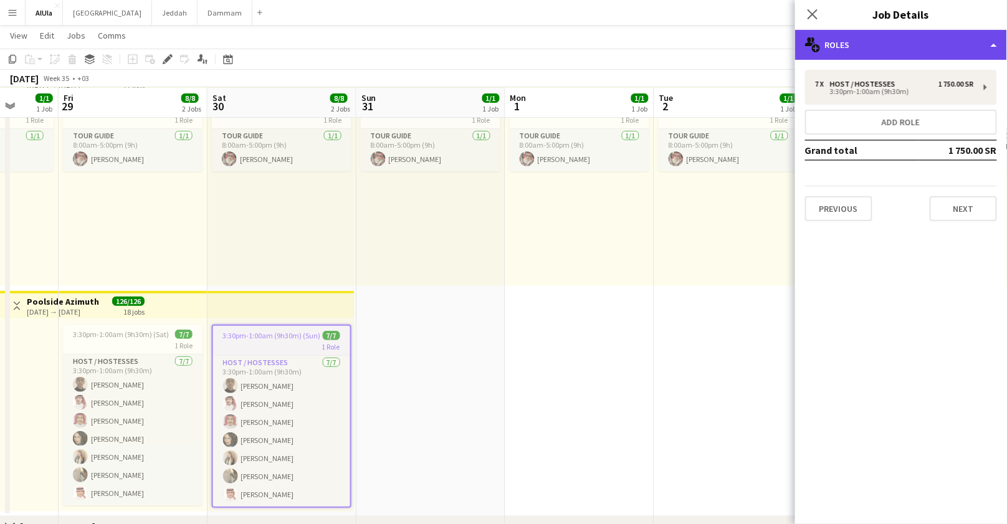
click at [846, 33] on div "multiple-users-add Roles" at bounding box center [901, 45] width 212 height 30
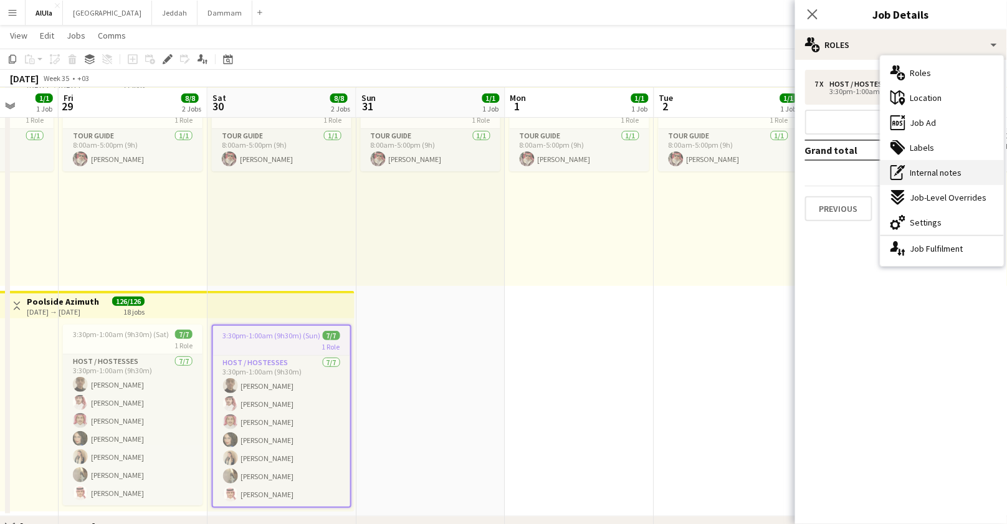
click at [943, 167] on span "Internal notes" at bounding box center [936, 172] width 52 height 11
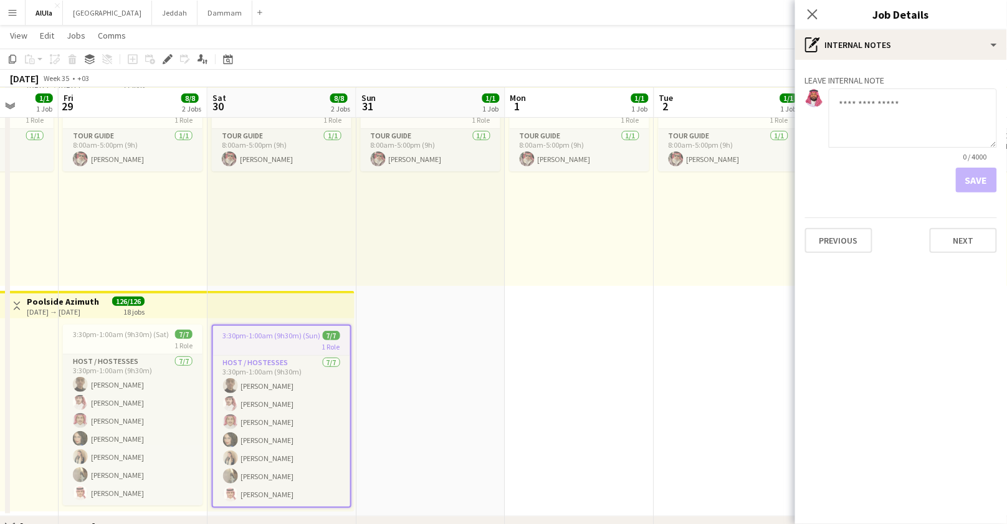
click at [943, 166] on form "0 / 4000 Save" at bounding box center [901, 140] width 192 height 104
click at [816, 15] on icon "Close pop-in" at bounding box center [812, 14] width 12 height 12
